Goal: Task Accomplishment & Management: Complete application form

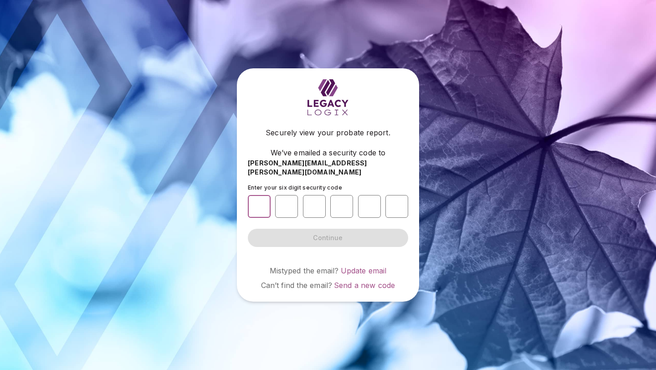
click at [268, 198] on input "number" at bounding box center [259, 206] width 23 height 23
type input "*"
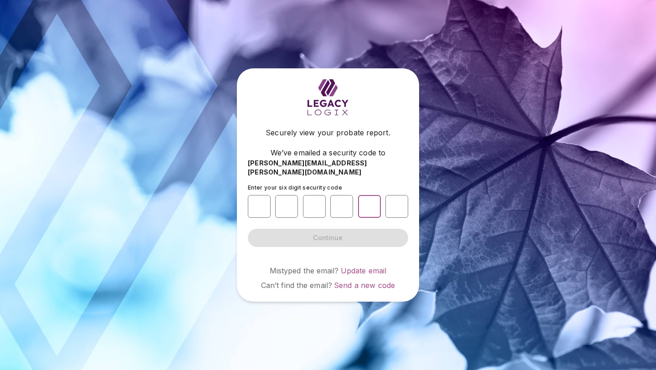
type input "*"
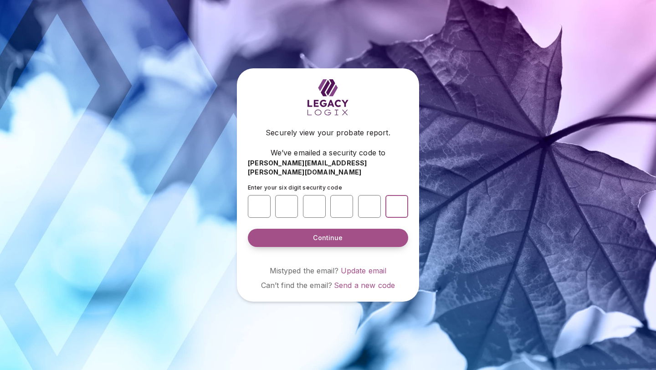
type input "*"
click at [337, 233] on span "Continue" at bounding box center [328, 237] width 30 height 9
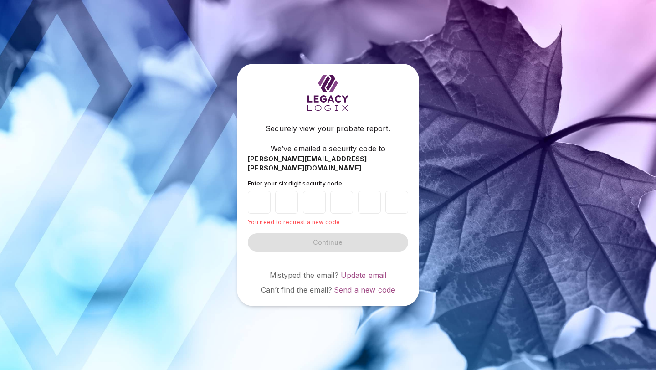
click at [348, 287] on span "Send a new code" at bounding box center [364, 289] width 61 height 9
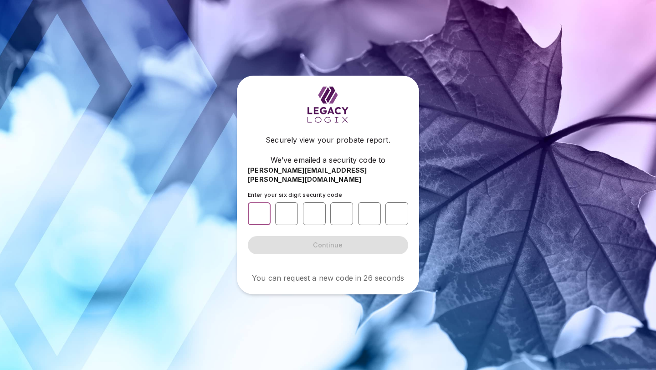
click at [256, 217] on input "number" at bounding box center [259, 213] width 23 height 23
type input "*"
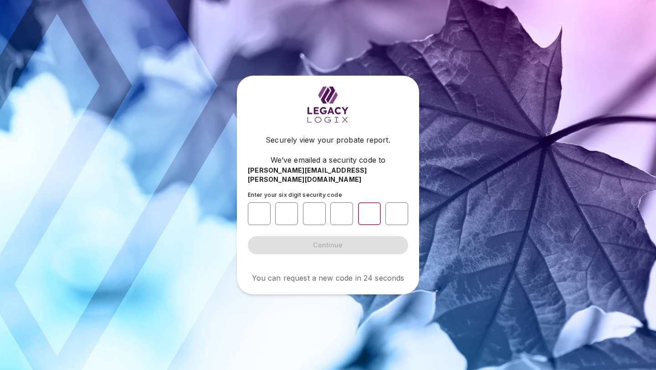
type input "*"
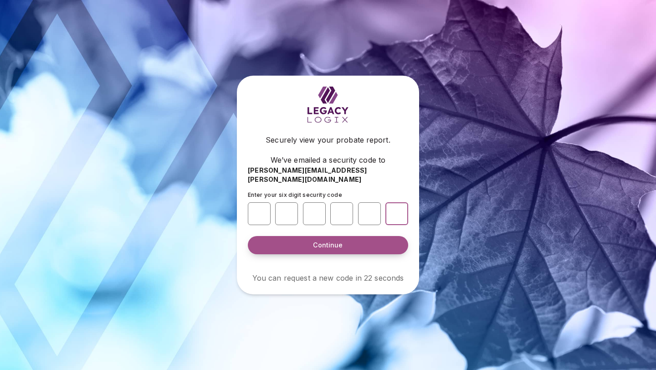
type input "*"
click at [330, 241] on span "Continue" at bounding box center [328, 244] width 30 height 9
